Goal: Transaction & Acquisition: Purchase product/service

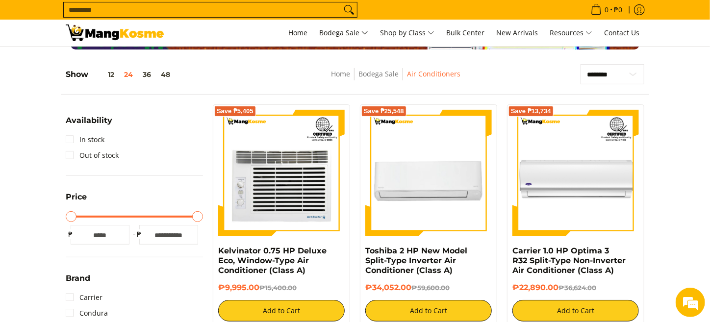
scroll to position [147, 0]
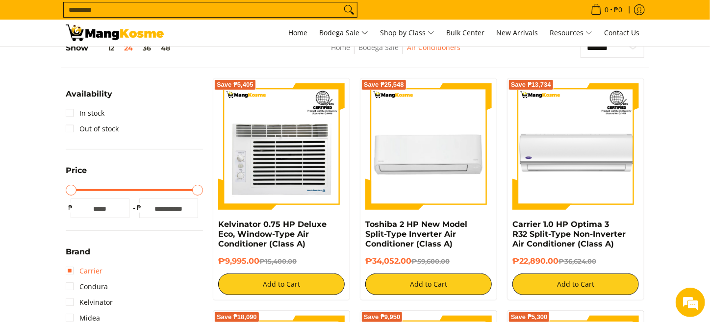
drag, startPoint x: 84, startPoint y: 267, endPoint x: 96, endPoint y: 271, distance: 12.4
click at [85, 267] on link "Carrier" at bounding box center [84, 271] width 37 height 16
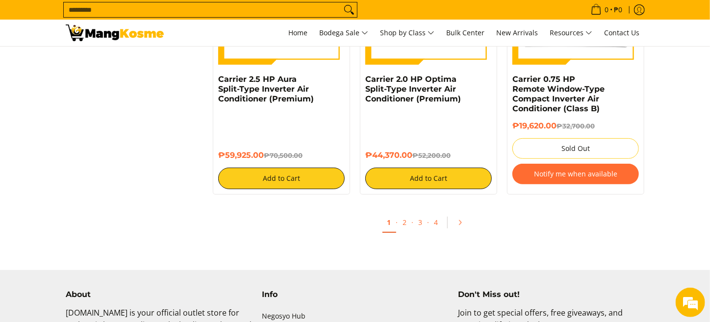
scroll to position [1942, 0]
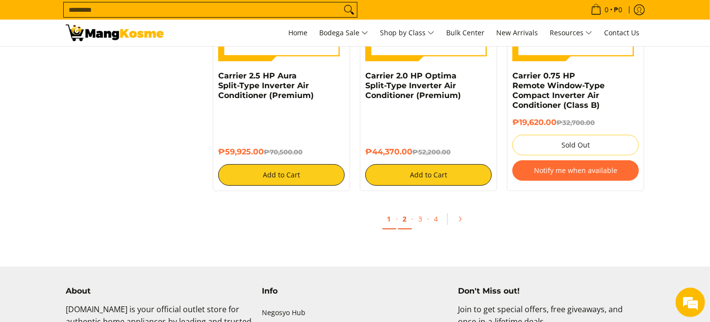
click at [403, 225] on link "2" at bounding box center [405, 219] width 14 height 20
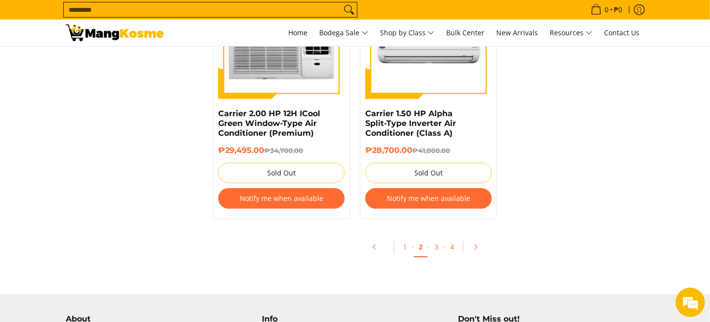
scroll to position [2114, 0]
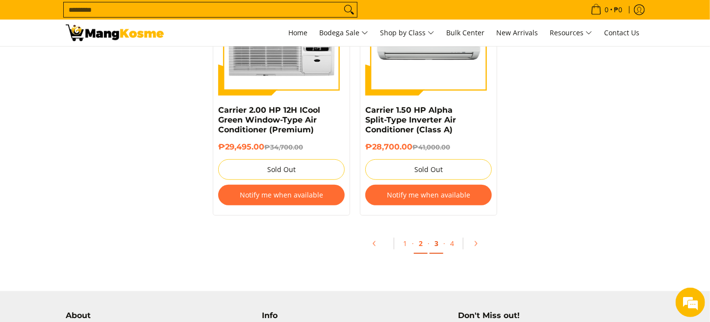
click at [439, 242] on link "3" at bounding box center [437, 244] width 14 height 20
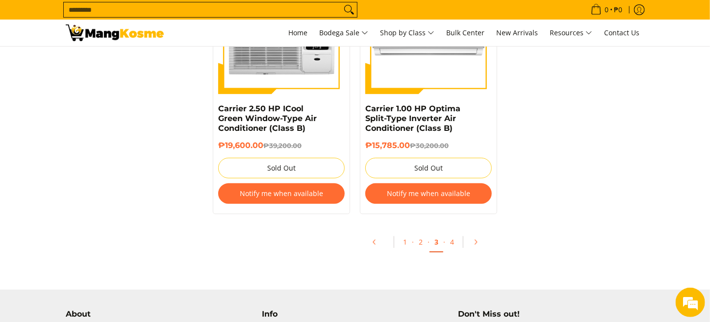
scroll to position [2105, 0]
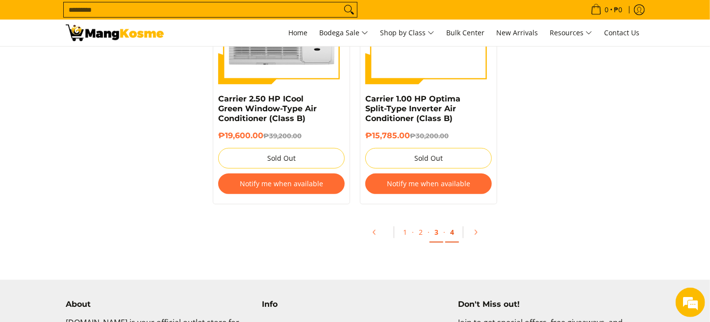
click at [449, 239] on link "4" at bounding box center [452, 233] width 14 height 20
